Goal: Information Seeking & Learning: Learn about a topic

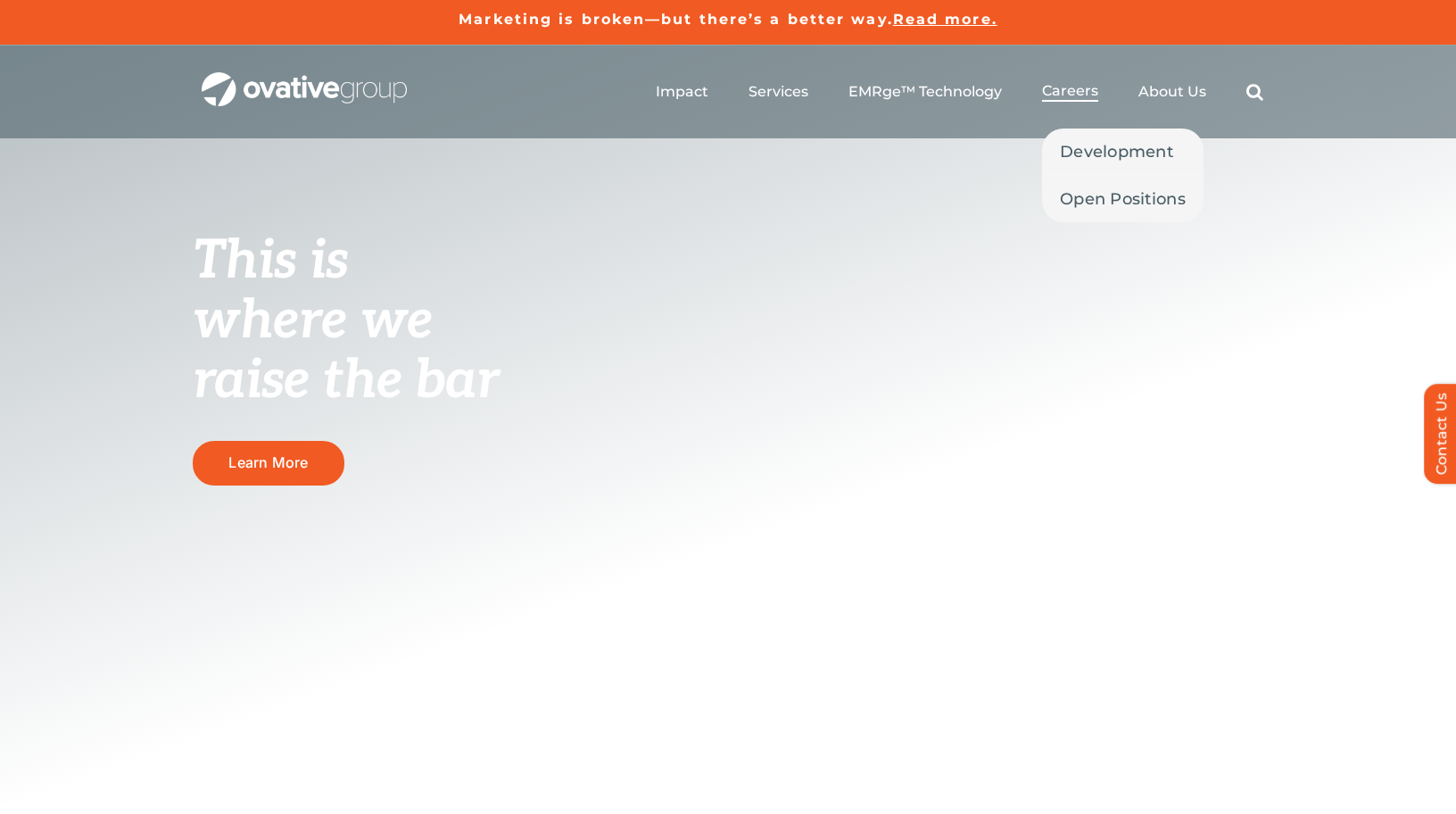
click at [1046, 95] on span "Careers" at bounding box center [1070, 91] width 56 height 18
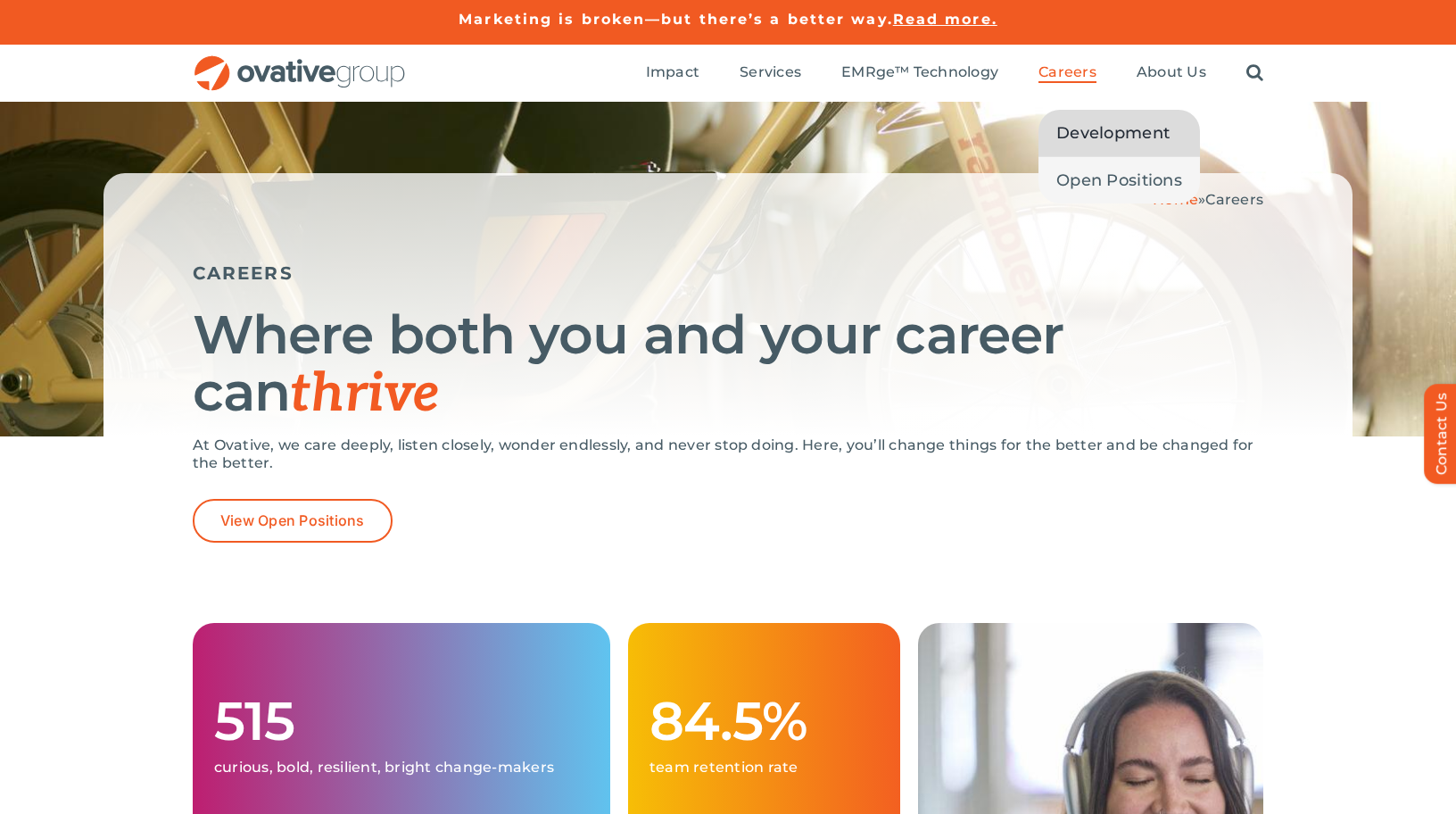
click at [1096, 130] on span "Development" at bounding box center [1113, 133] width 113 height 25
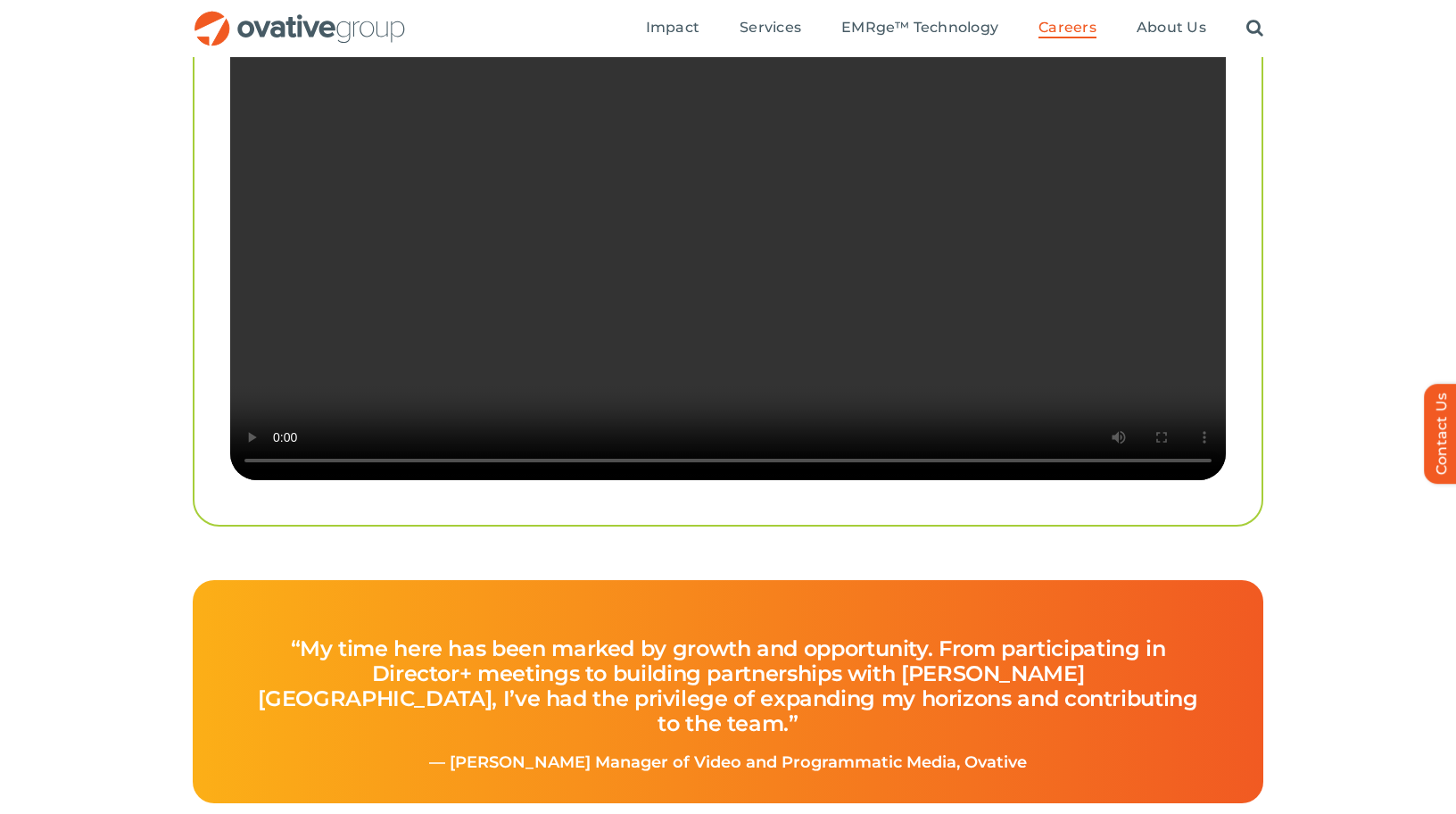
scroll to position [3575, 0]
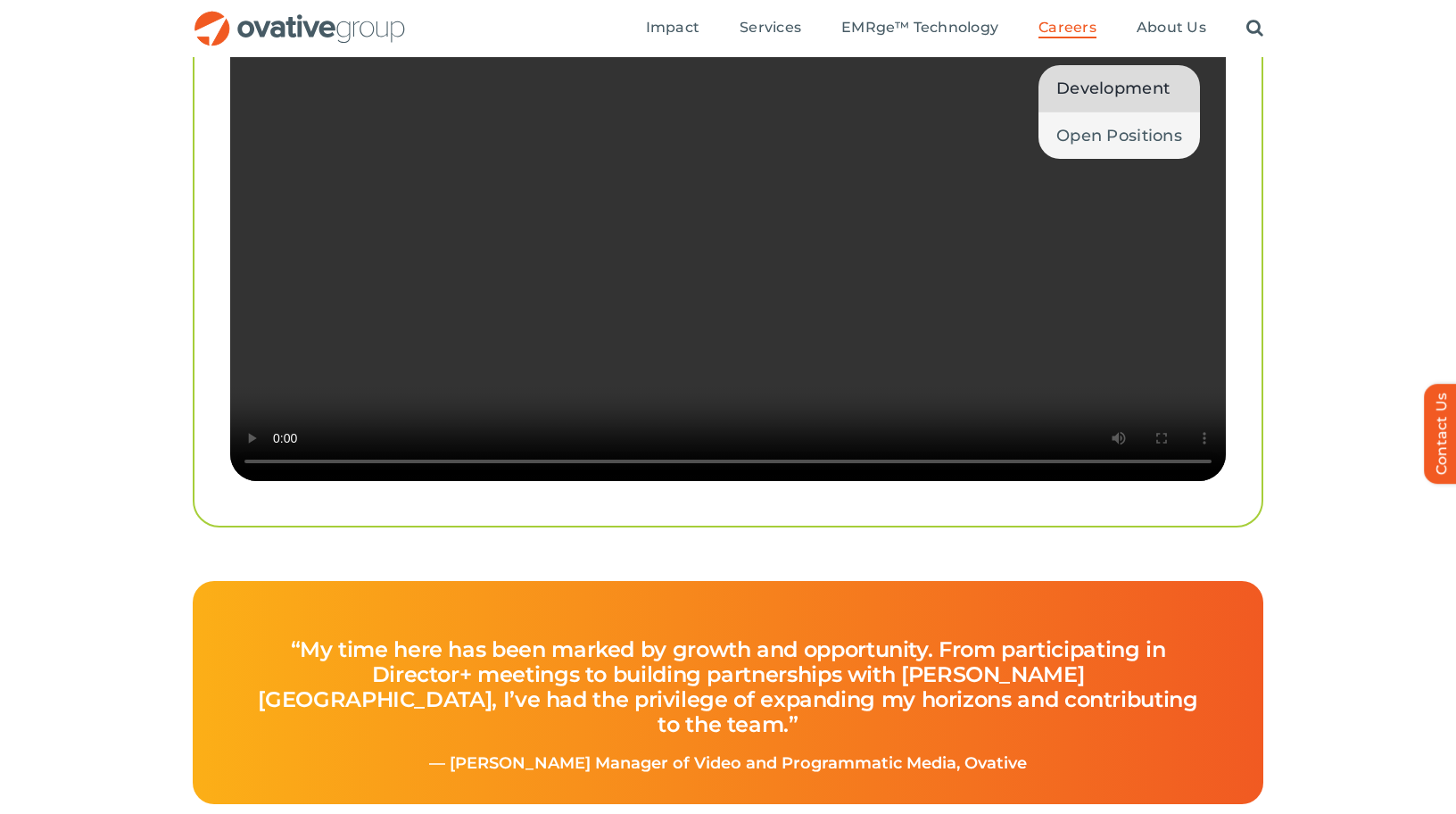
click at [1106, 98] on span "Development" at bounding box center [1113, 88] width 113 height 25
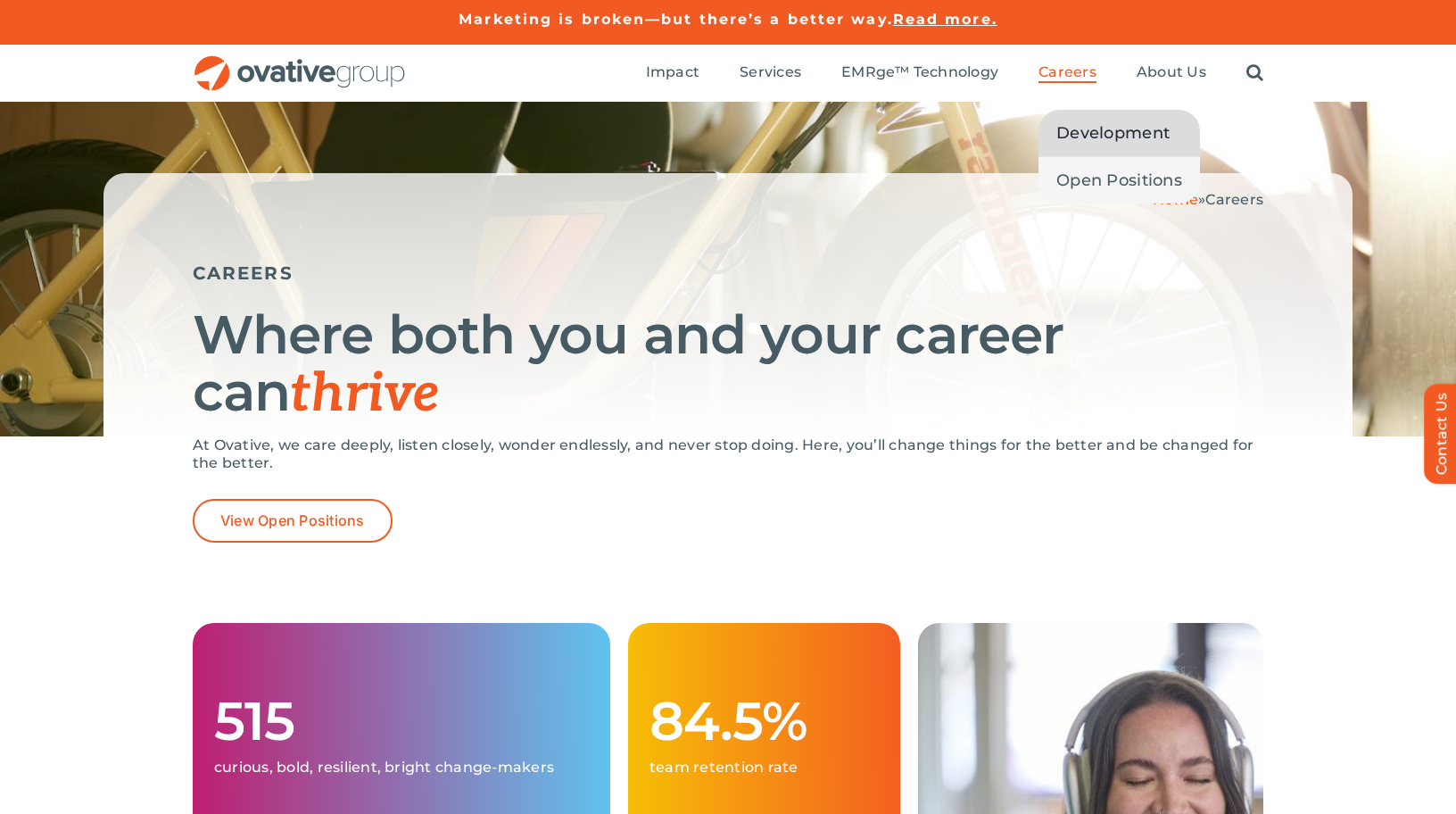
click at [1083, 133] on span "Development" at bounding box center [1113, 133] width 113 height 25
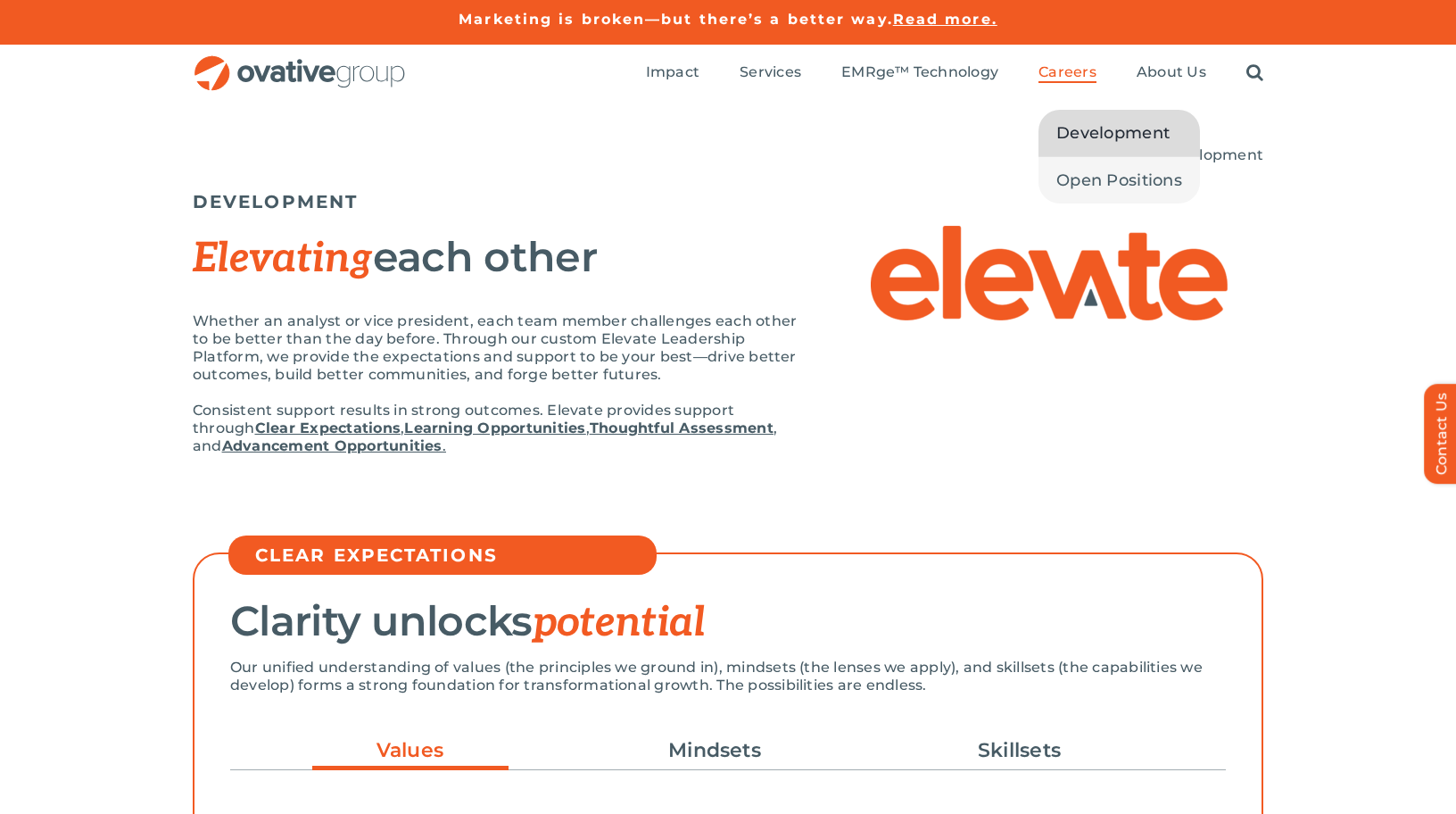
click at [1073, 69] on span "Careers" at bounding box center [1067, 72] width 58 height 18
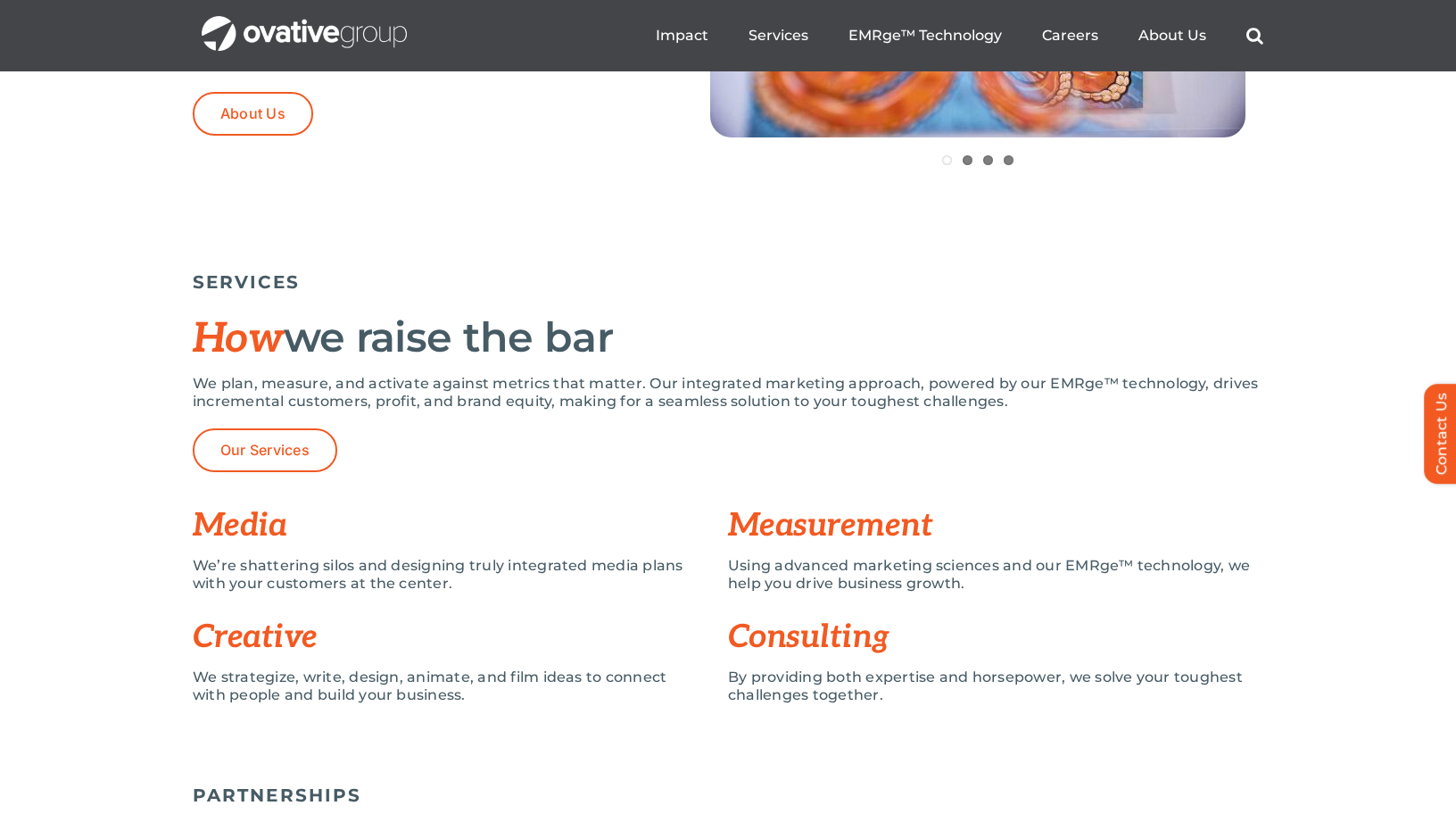
scroll to position [441, 0]
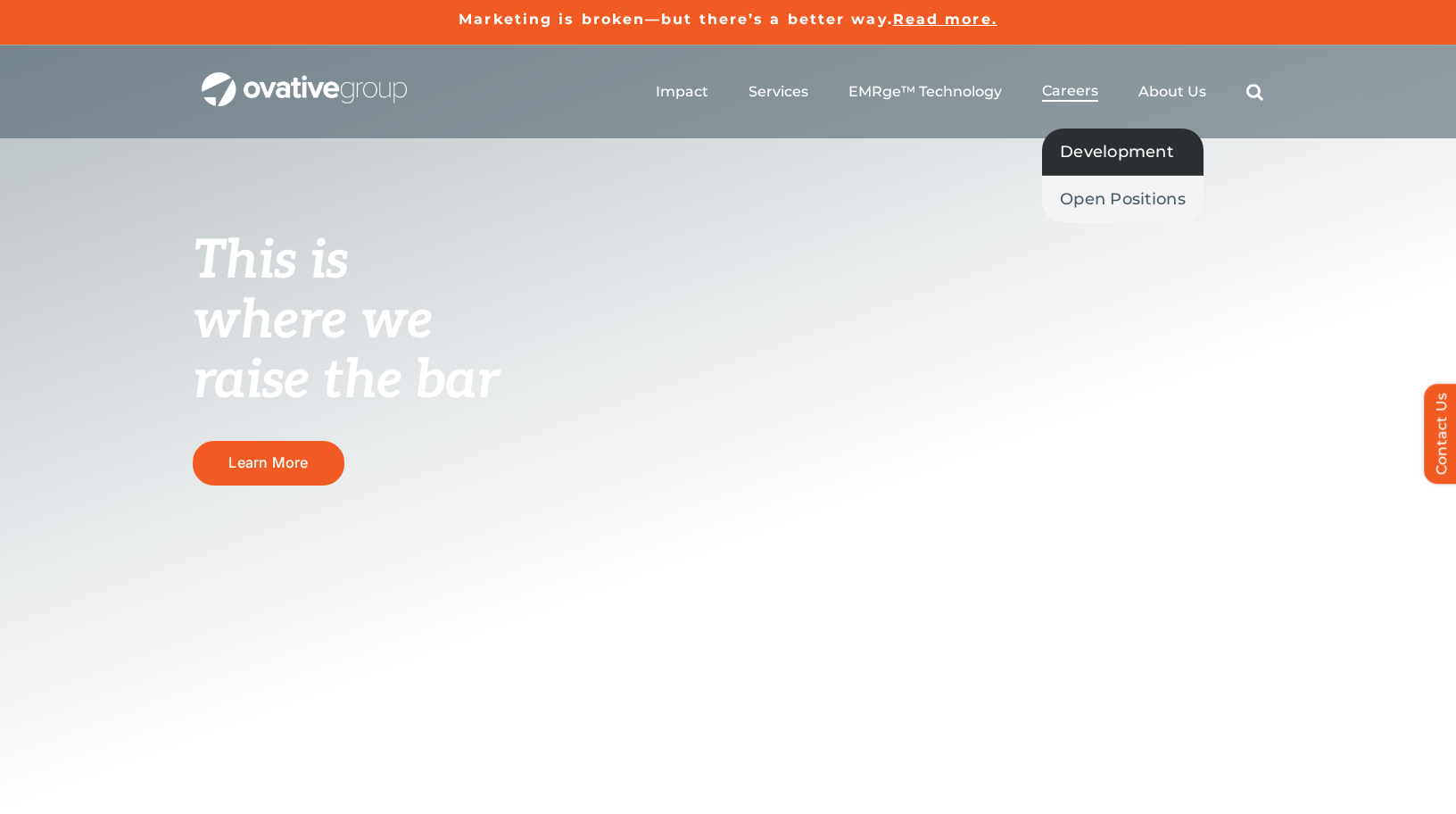
click at [1096, 153] on span "Development" at bounding box center [1116, 152] width 113 height 25
click at [1109, 159] on span "Development" at bounding box center [1116, 152] width 113 height 25
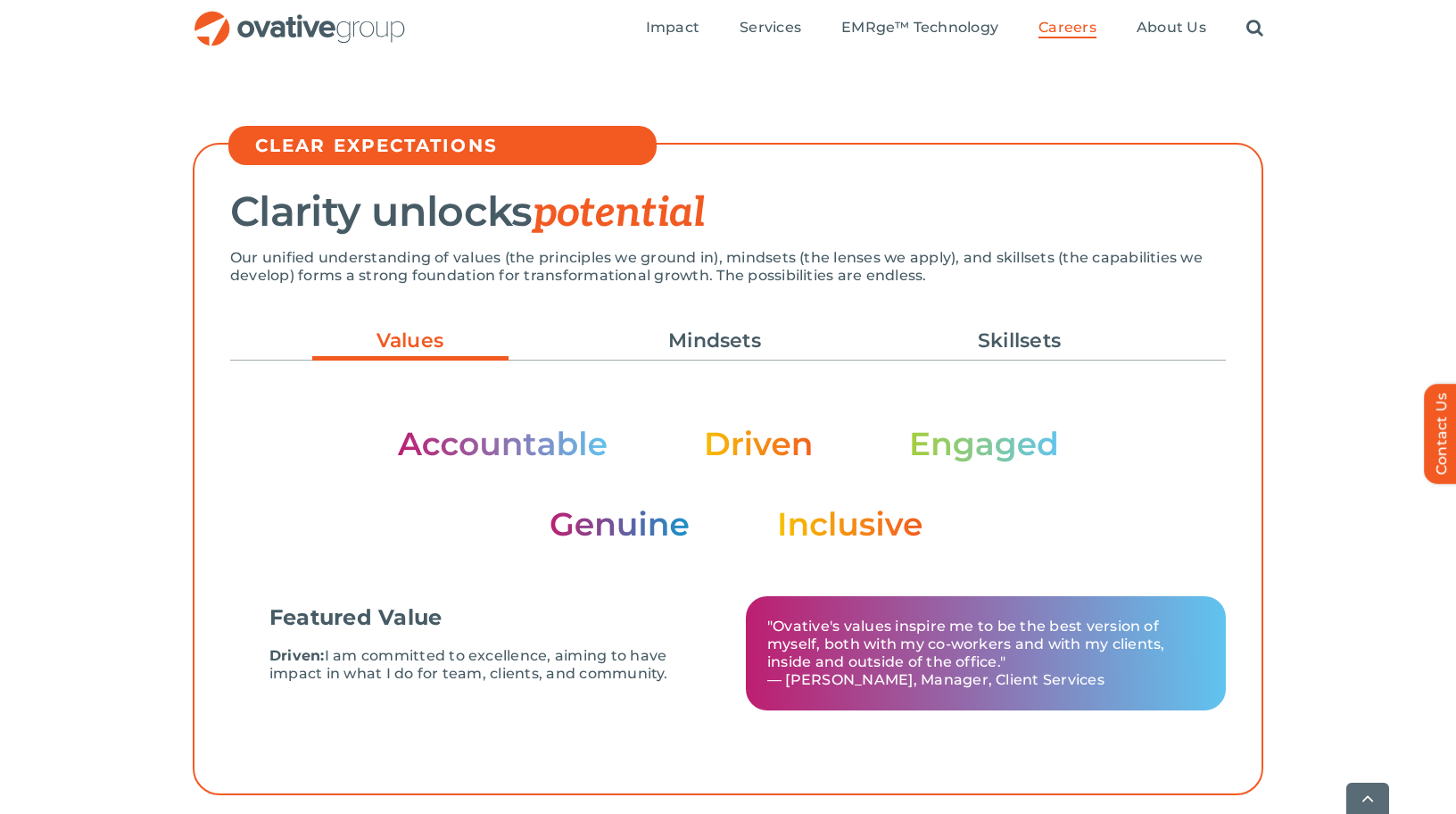
scroll to position [419, 0]
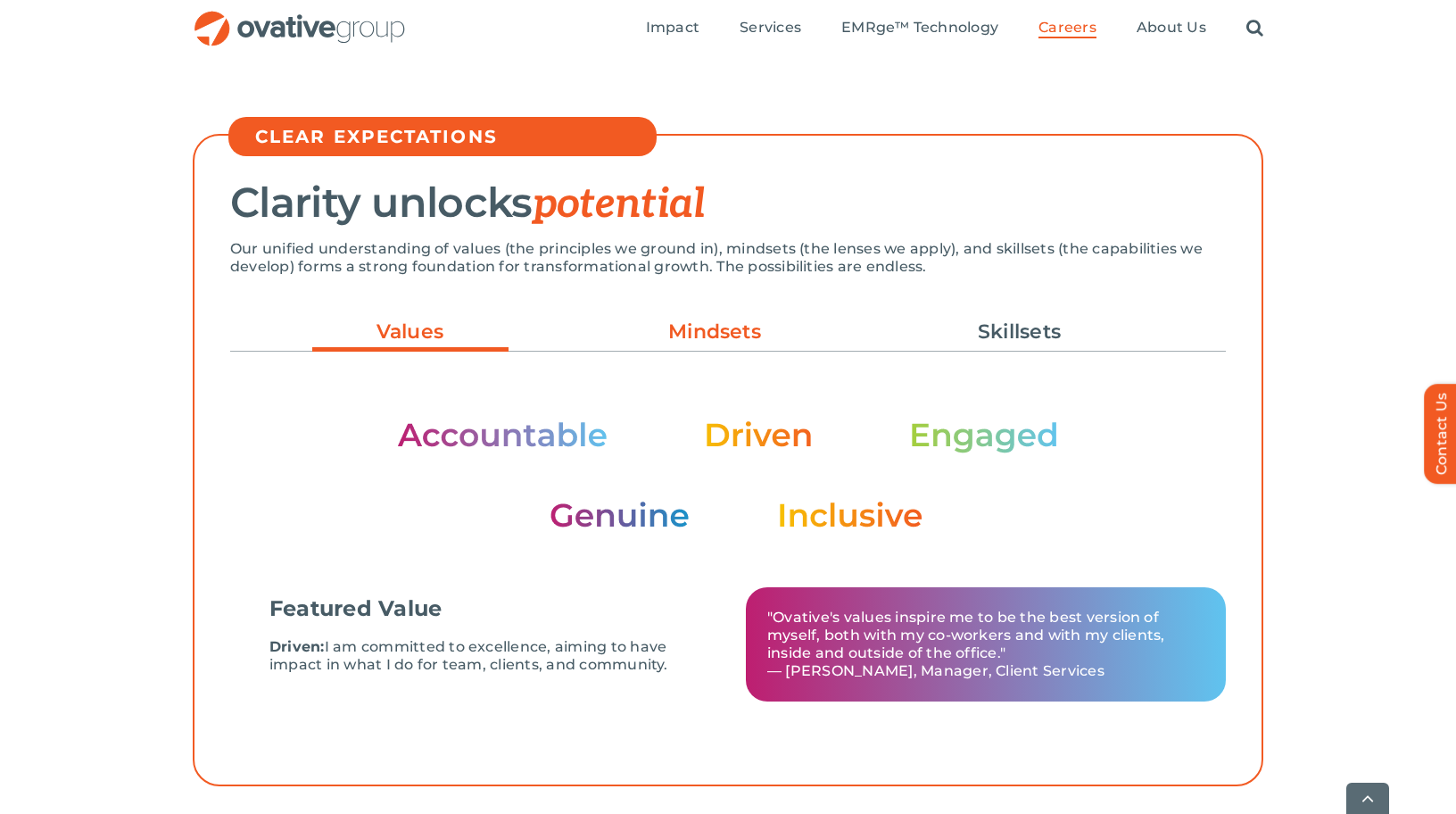
click at [730, 343] on link "Mindsets" at bounding box center [715, 332] width 196 height 31
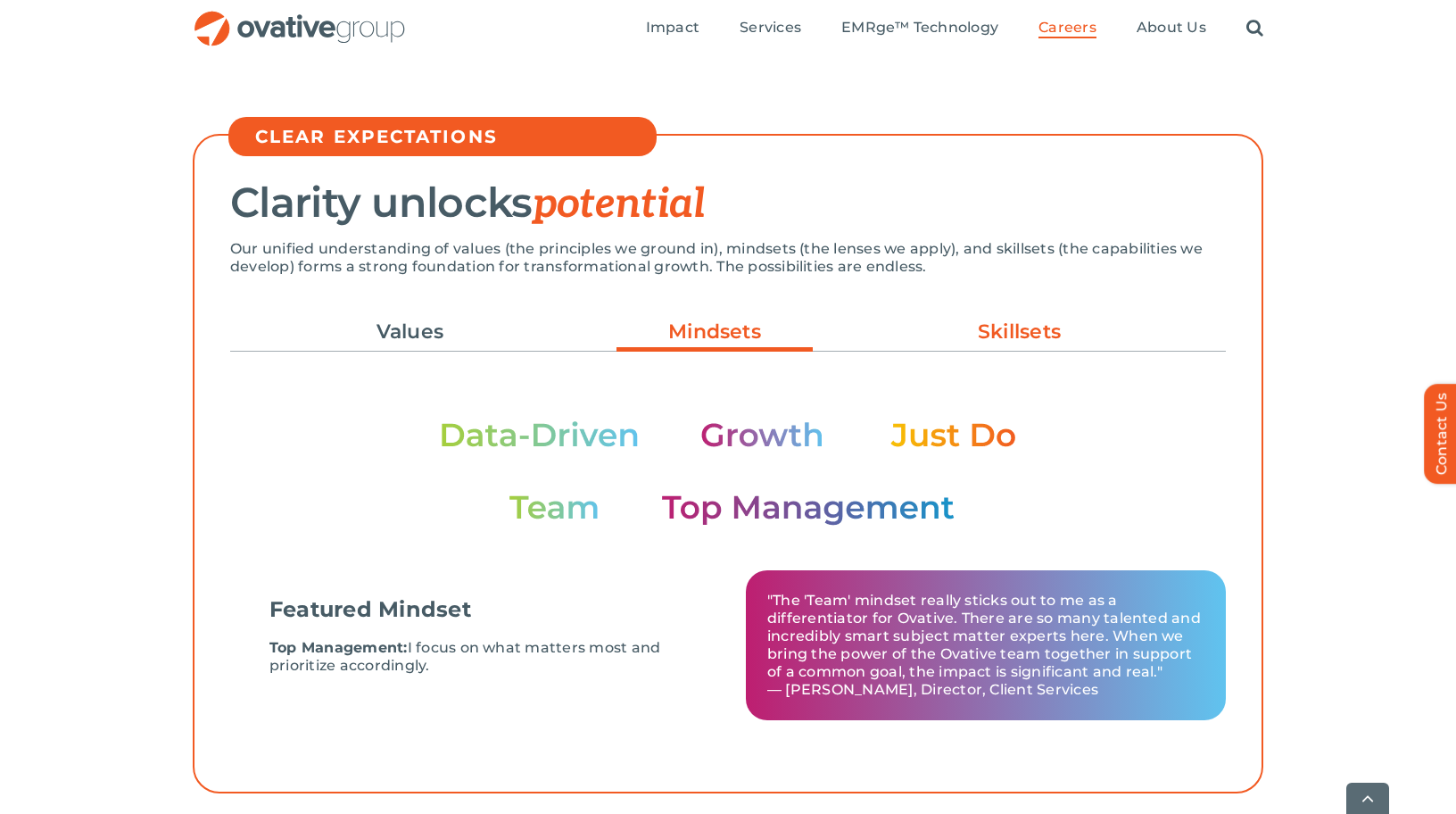
click at [1049, 338] on link "Skillsets" at bounding box center [1019, 332] width 196 height 31
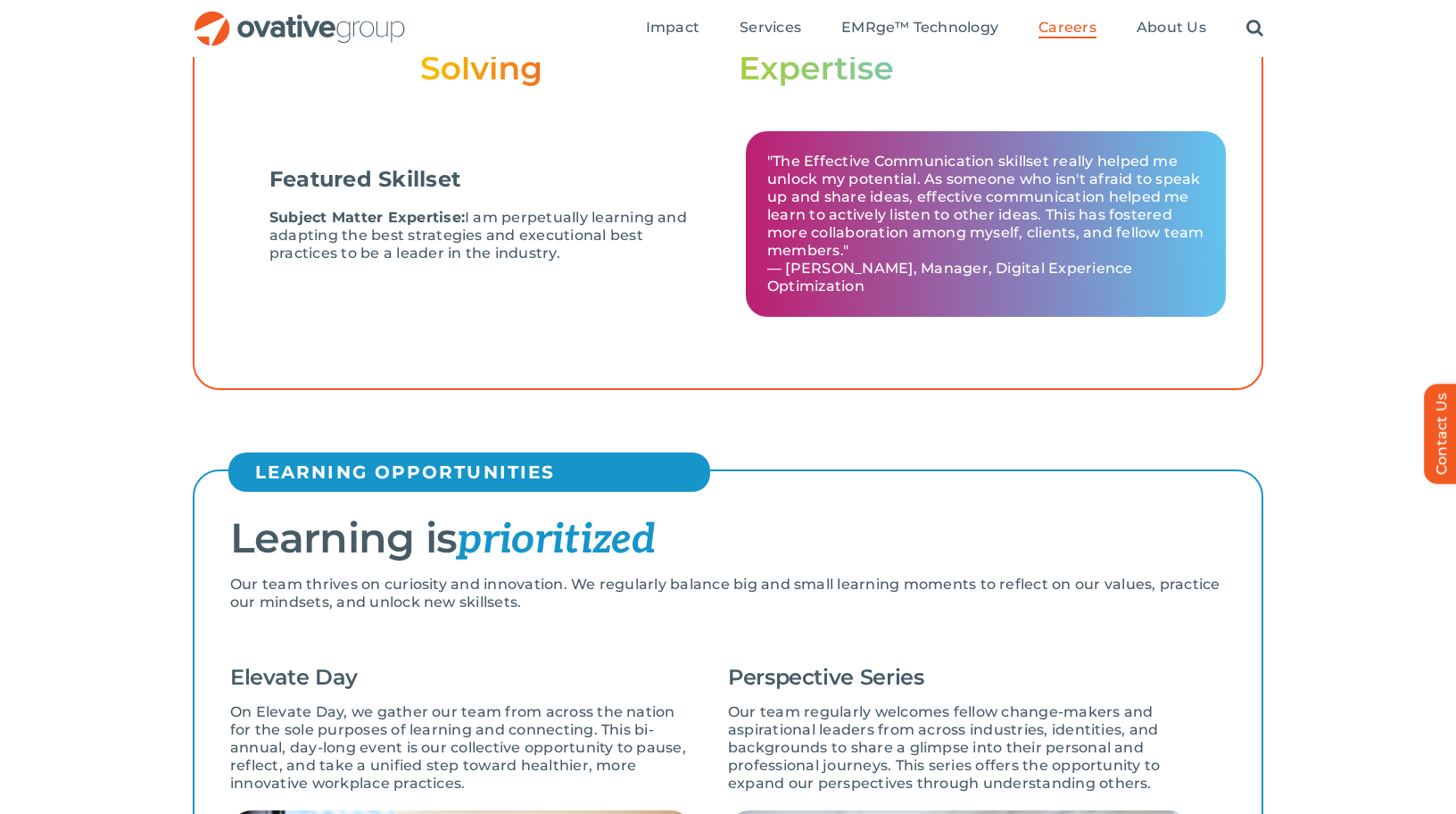
scroll to position [0, 0]
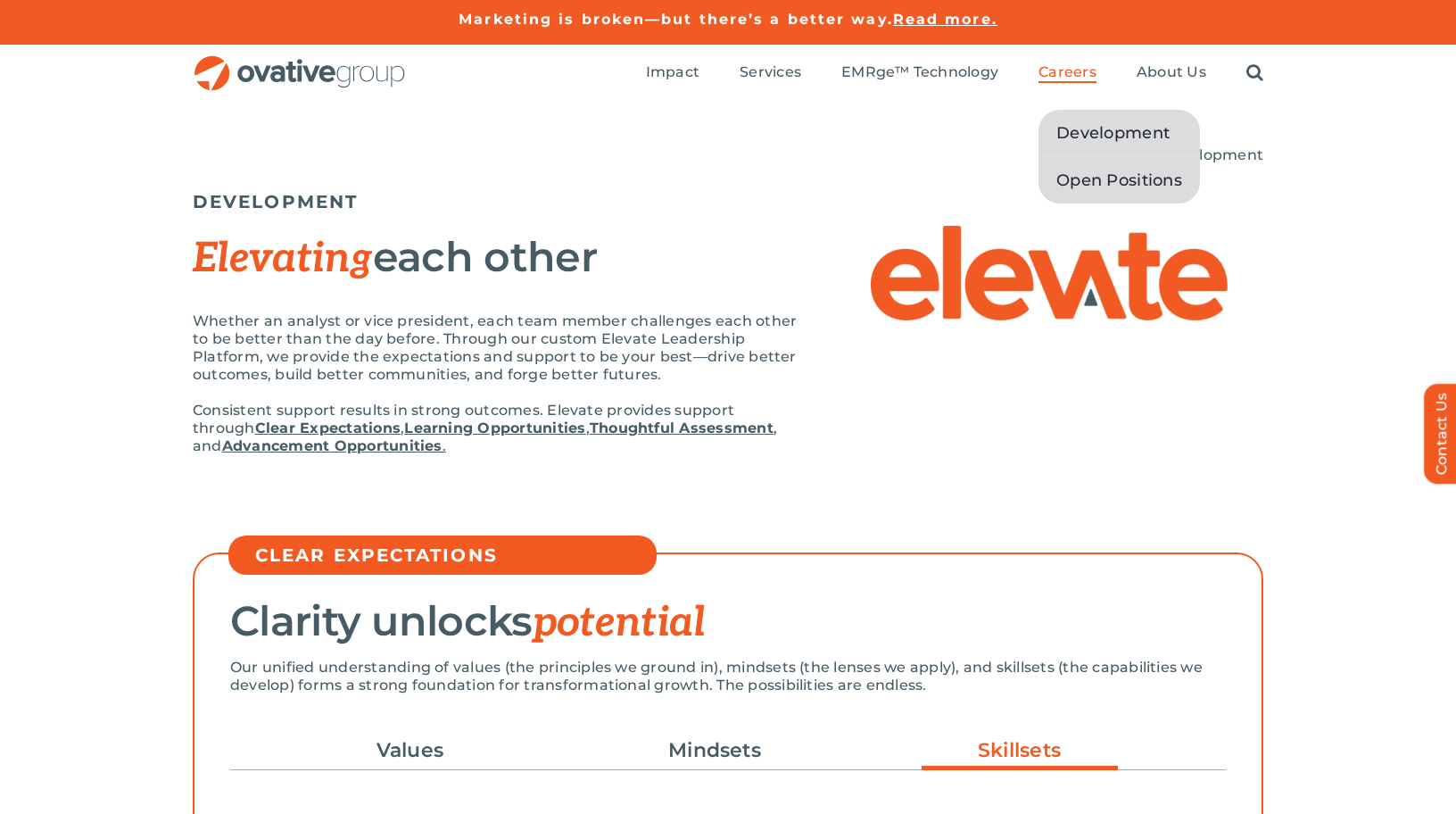
click at [1105, 187] on span "Open Positions" at bounding box center [1118, 179] width 126 height 25
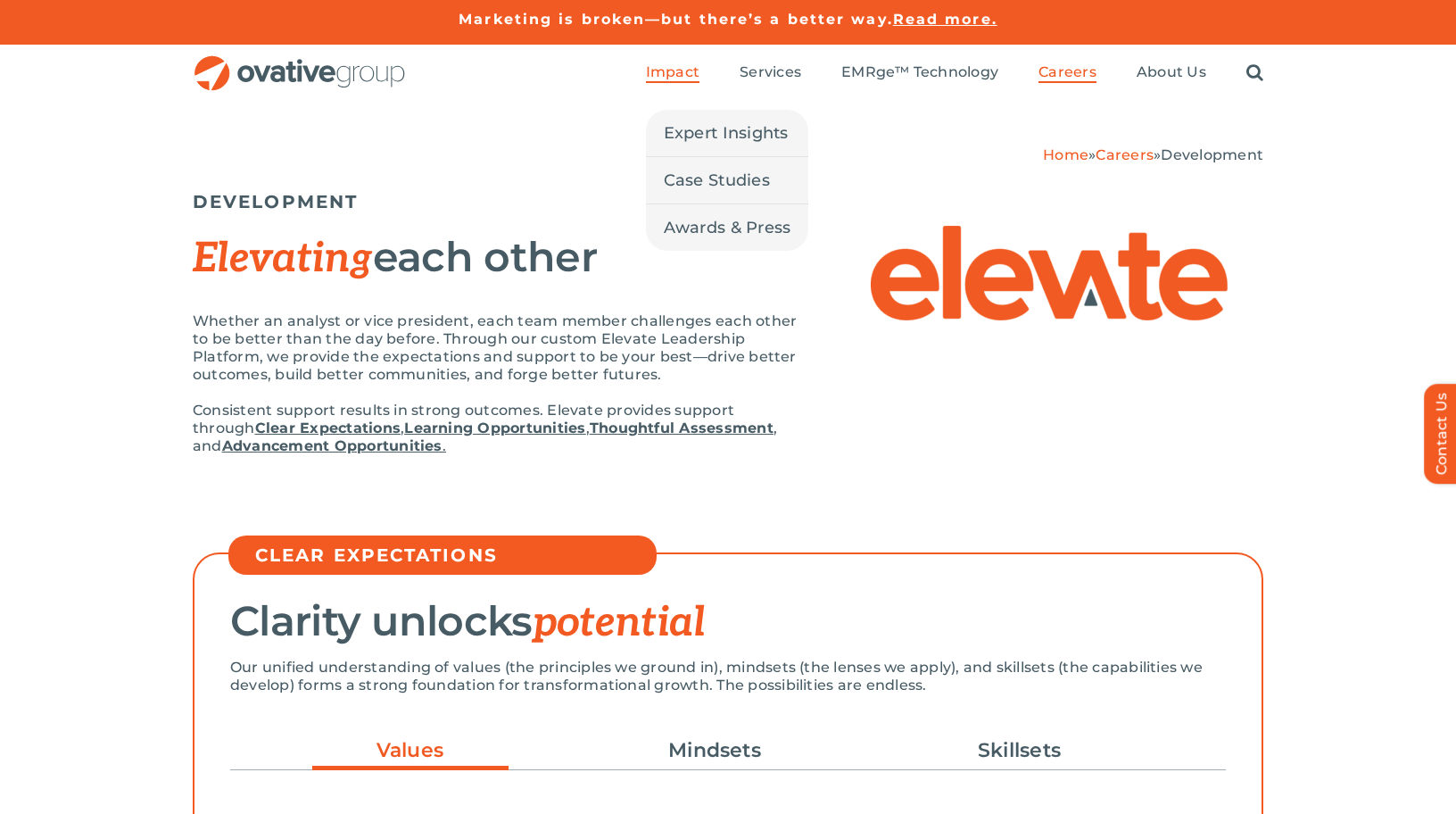
click at [676, 72] on span "Impact" at bounding box center [673, 72] width 53 height 18
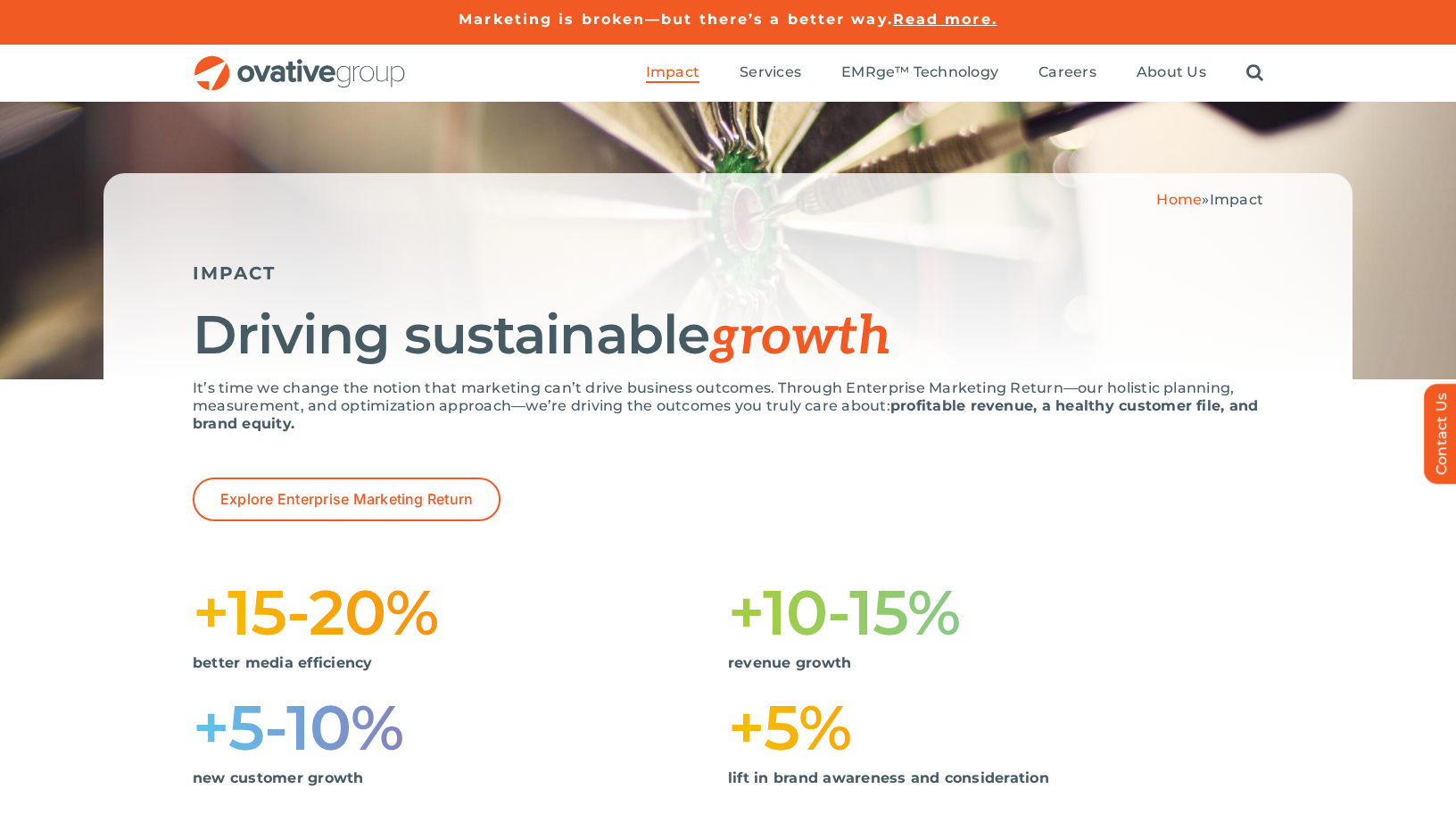
click at [321, 86] on img "OG_Full_horizontal_RGB" at bounding box center [300, 73] width 214 height 37
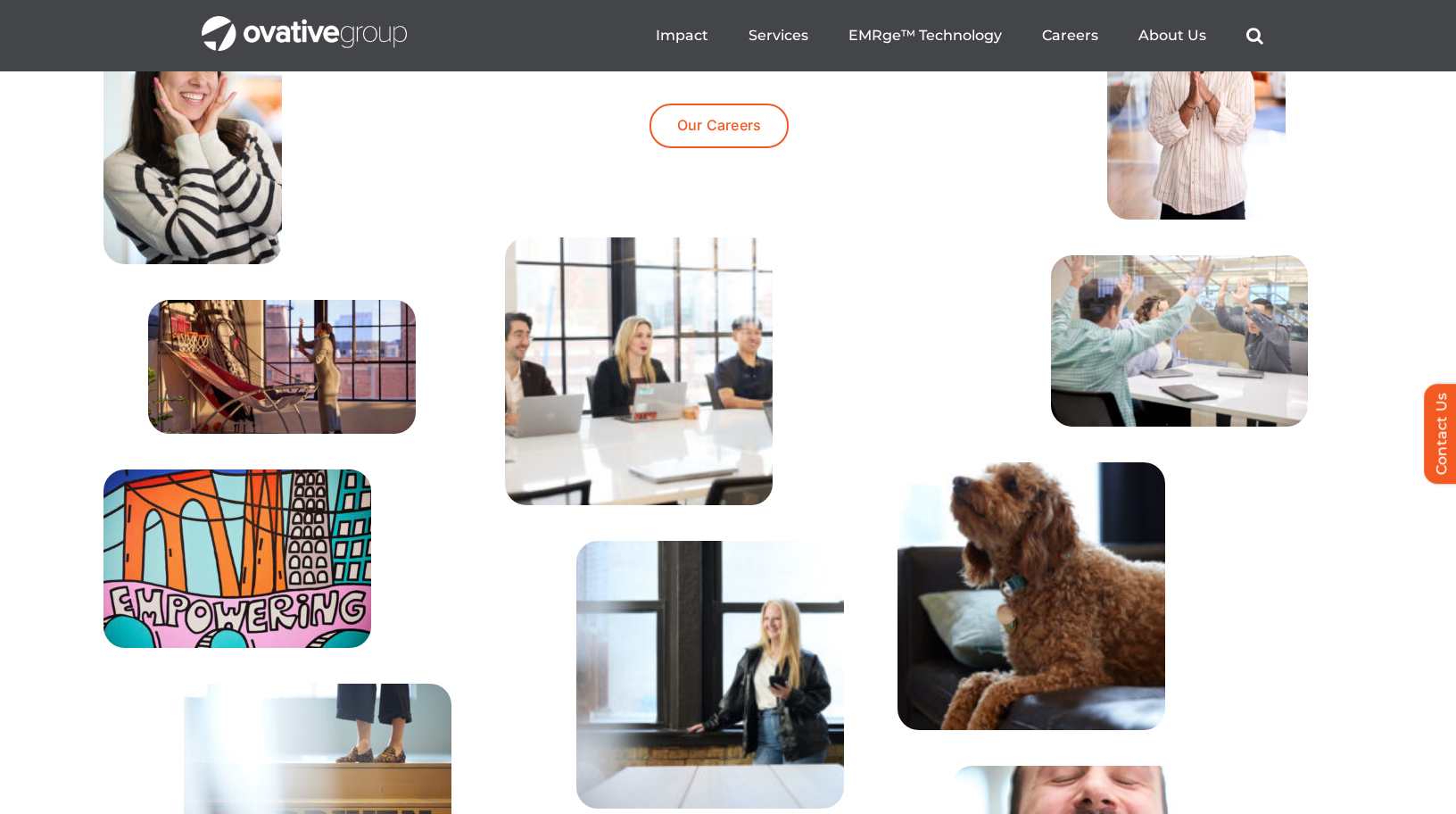
scroll to position [5780, 0]
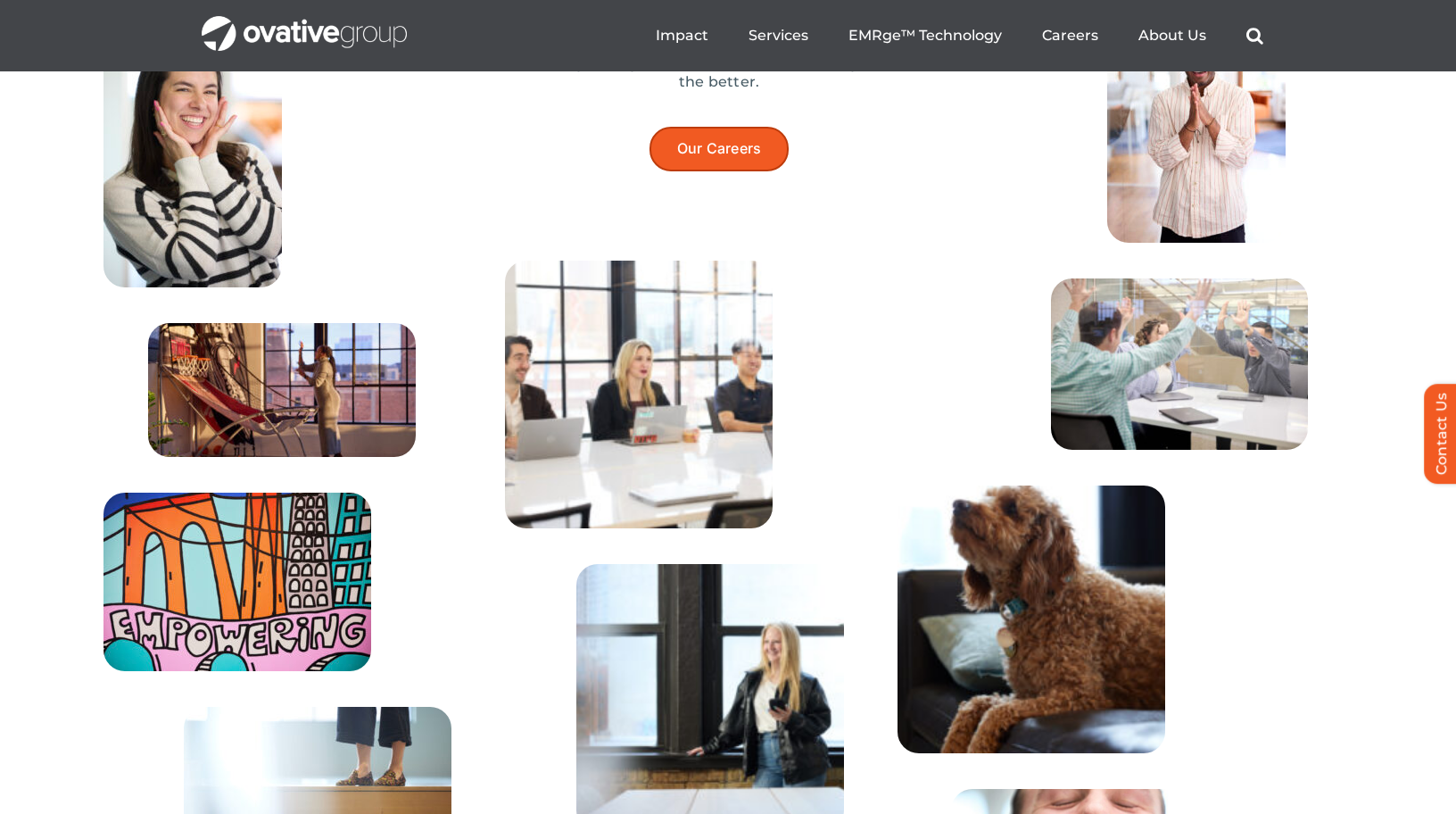
click at [740, 170] on link "Our Careers" at bounding box center [720, 149] width 141 height 44
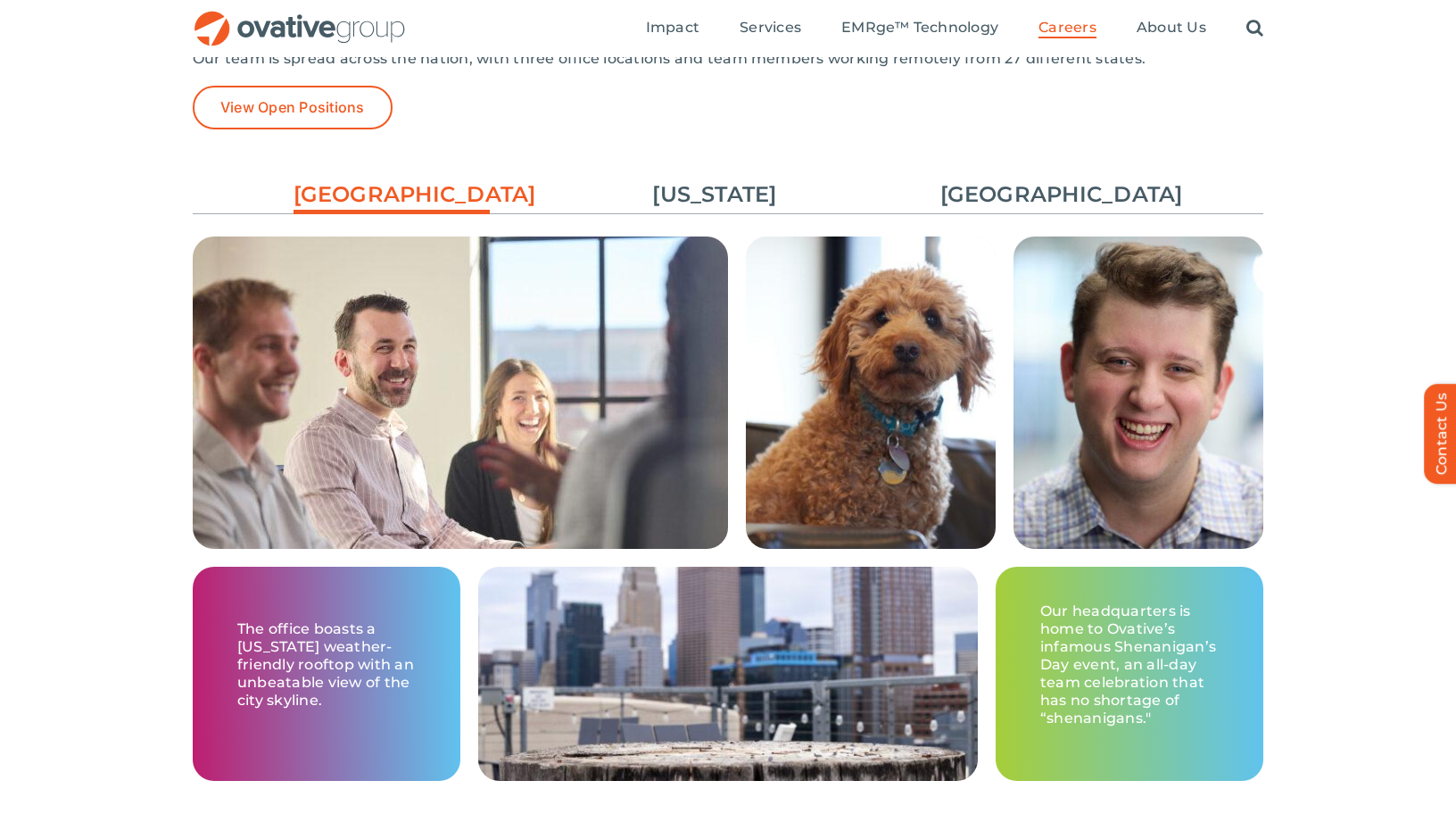
scroll to position [2632, 0]
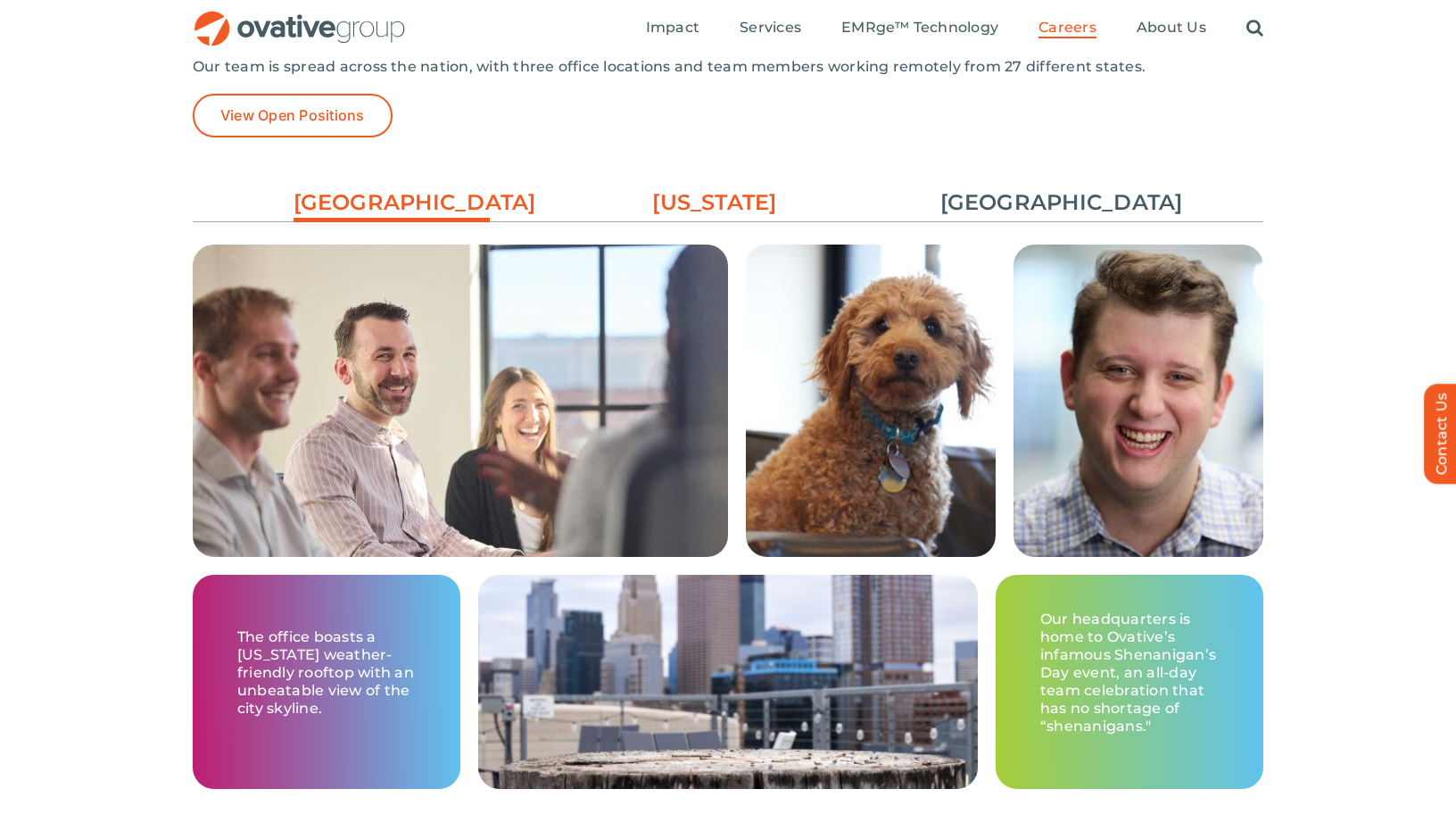
click at [740, 217] on link "[US_STATE]" at bounding box center [715, 202] width 196 height 31
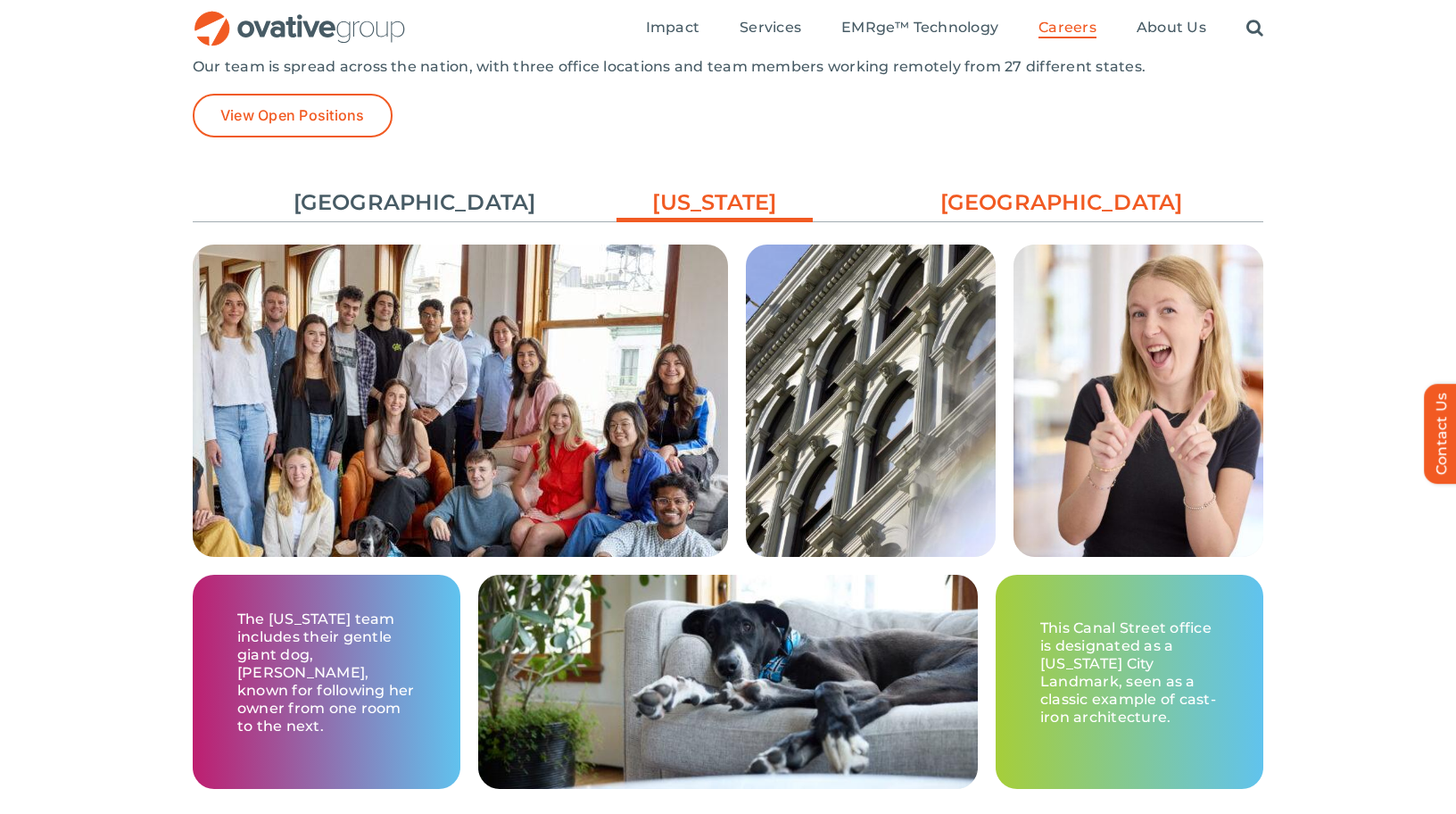
click at [1018, 205] on link "[GEOGRAPHIC_DATA]" at bounding box center [1038, 202] width 196 height 31
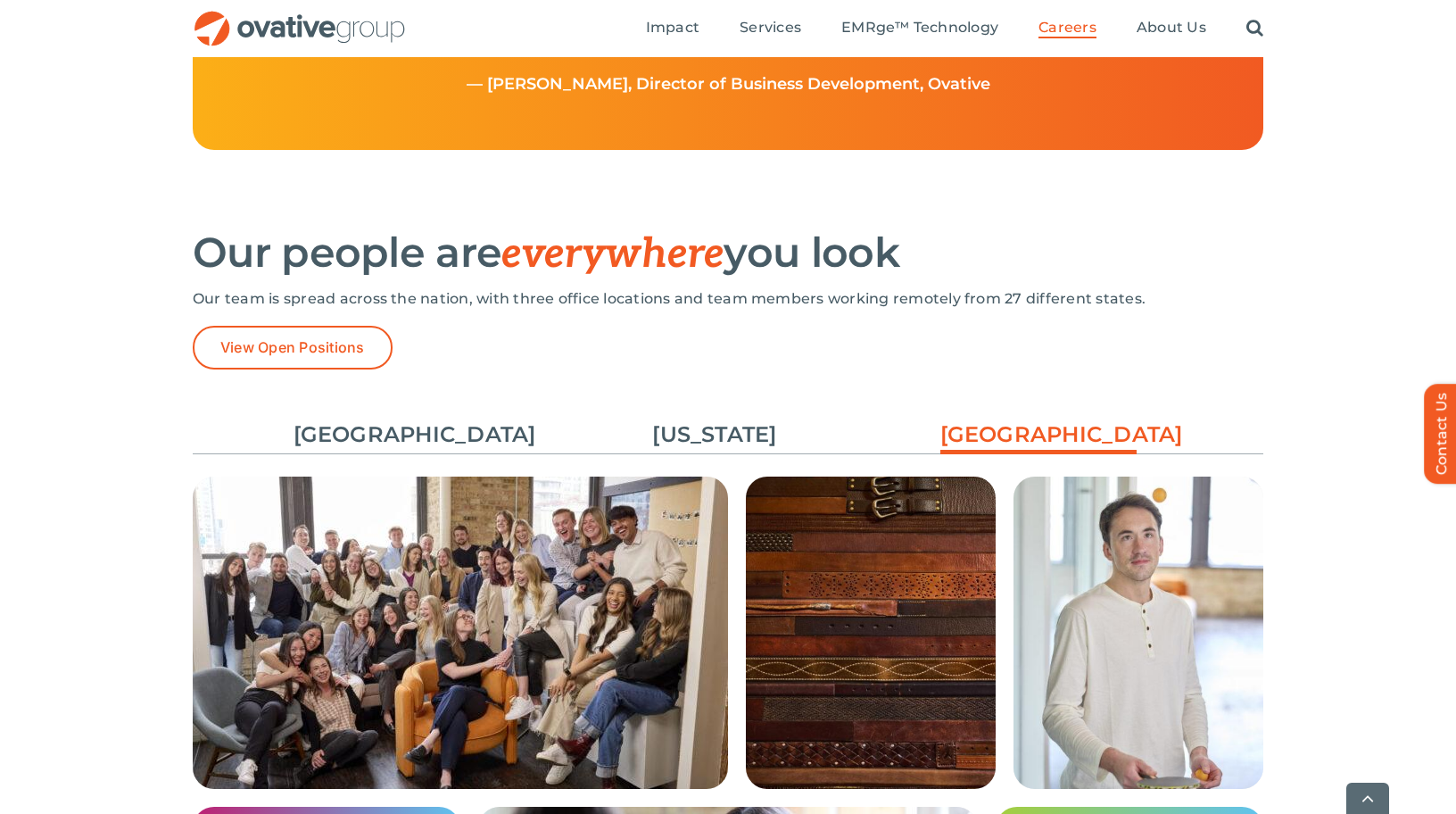
scroll to position [2451, 0]
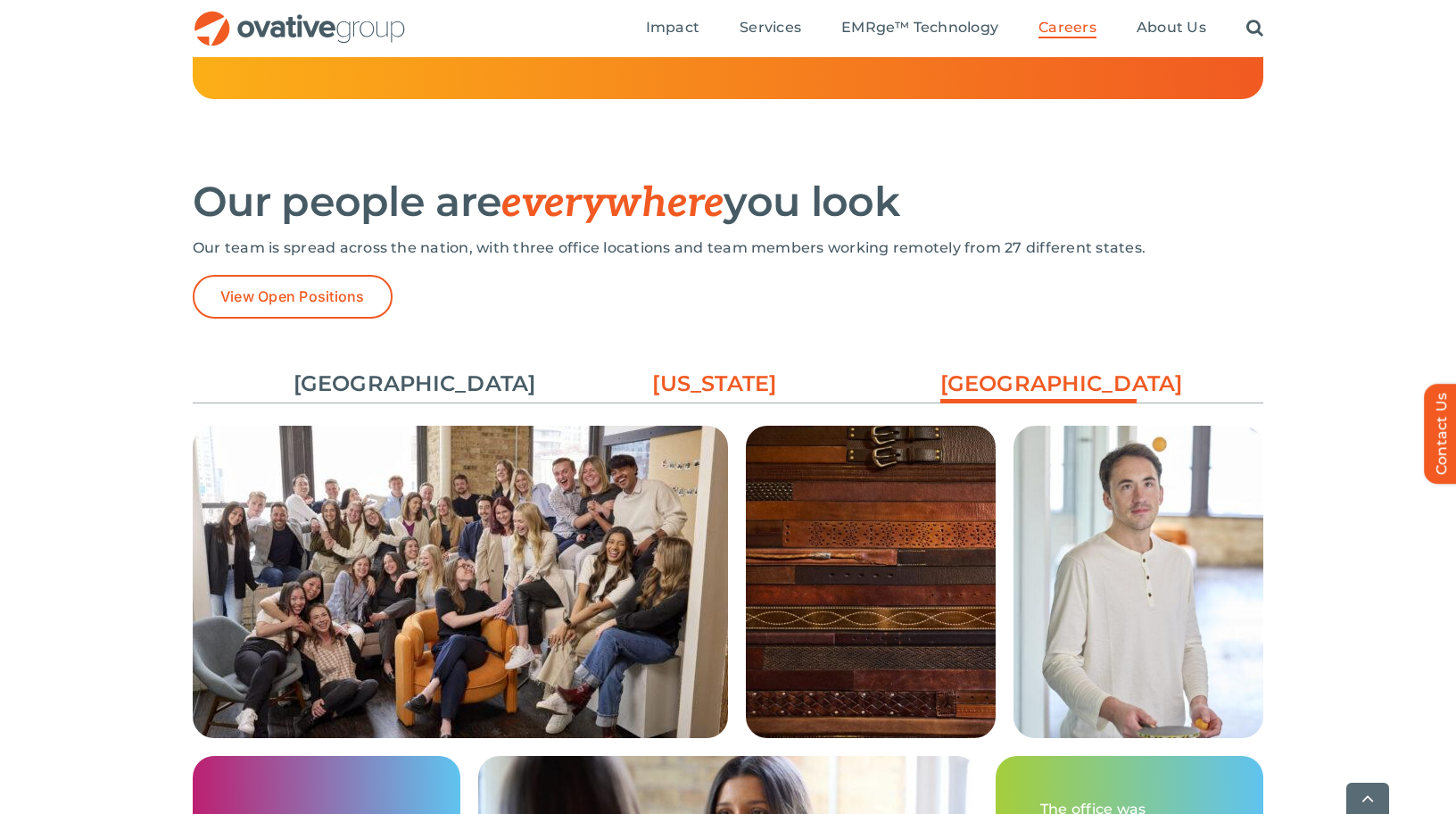
click at [677, 374] on link "[US_STATE]" at bounding box center [715, 383] width 196 height 31
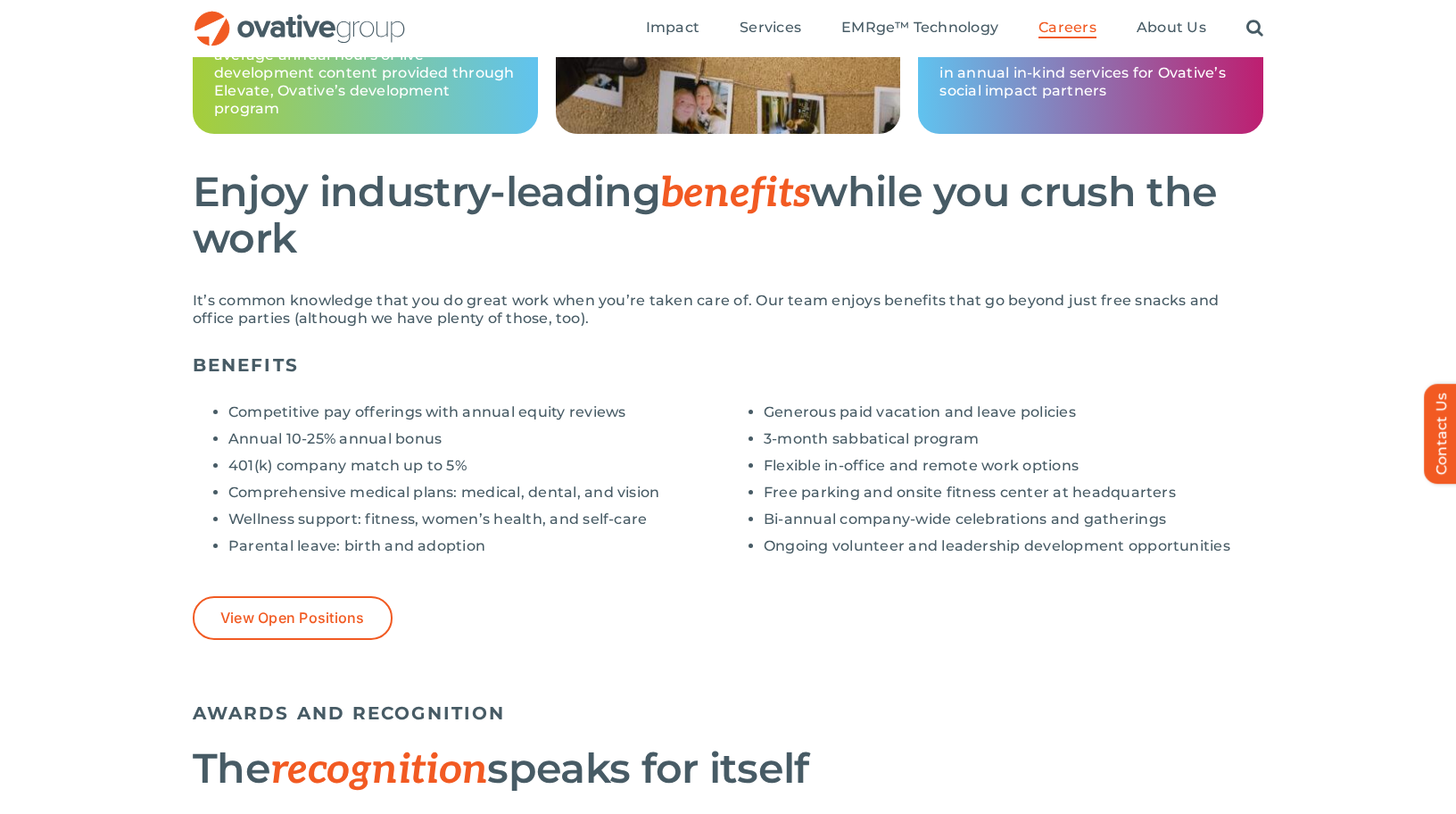
scroll to position [0, 0]
